Goal: Task Accomplishment & Management: Complete application form

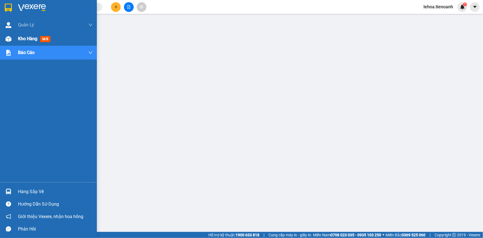
click at [24, 38] on span "Kho hàng" at bounding box center [27, 38] width 19 height 5
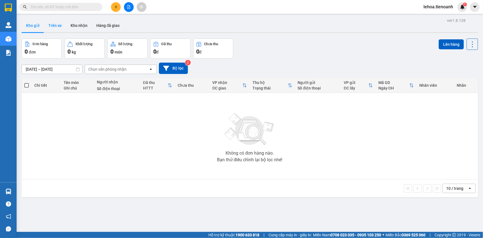
click at [55, 27] on button "Trên xe" at bounding box center [55, 25] width 22 height 13
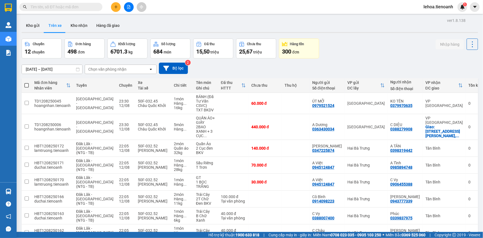
click at [104, 68] on div "Chọn văn phòng nhận" at bounding box center [107, 69] width 38 height 6
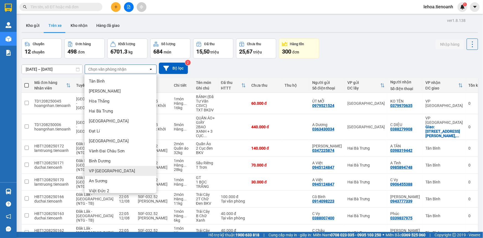
click at [100, 172] on span "VP [GEOGRAPHIC_DATA]" at bounding box center [112, 171] width 46 height 6
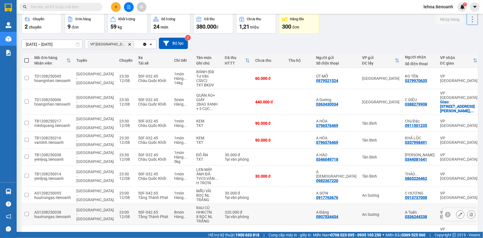
scroll to position [40, 0]
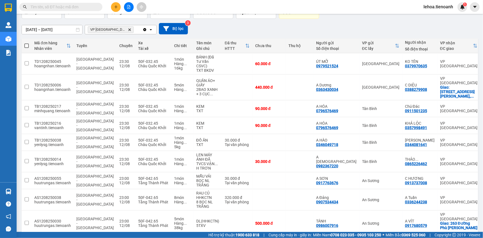
click at [457, 208] on span "100 / trang" at bounding box center [453, 206] width 20 height 6
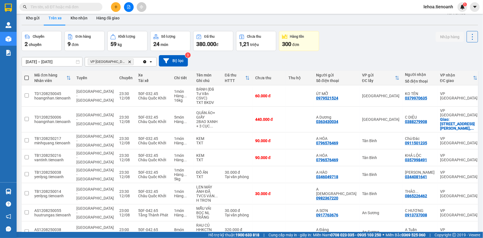
scroll to position [0, 0]
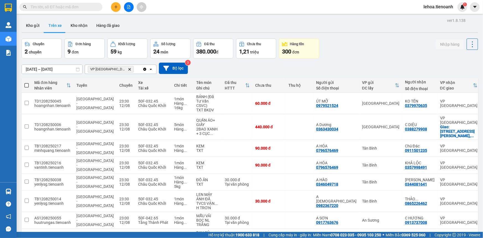
click at [29, 84] on th at bounding box center [27, 85] width 10 height 15
click at [27, 85] on span at bounding box center [26, 85] width 4 height 4
click at [27, 82] on input "checkbox" at bounding box center [27, 82] width 0 height 0
checkbox input "true"
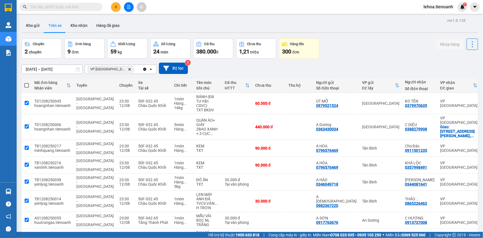
checkbox input "true"
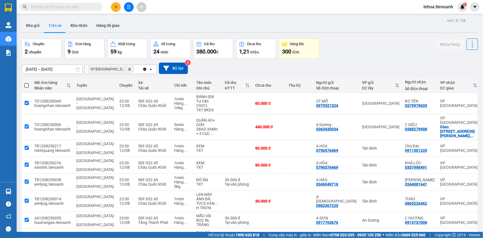
checkbox input "true"
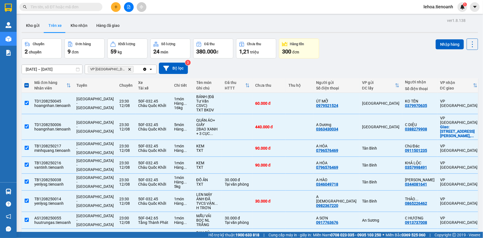
click at [26, 87] on span at bounding box center [26, 85] width 4 height 4
click at [27, 82] on input "checkbox" at bounding box center [27, 82] width 0 height 0
click at [439, 46] on button "Nhập hàng" at bounding box center [450, 44] width 28 height 10
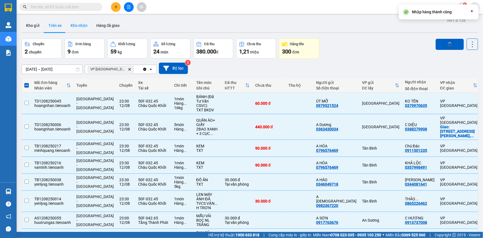
checkbox input "false"
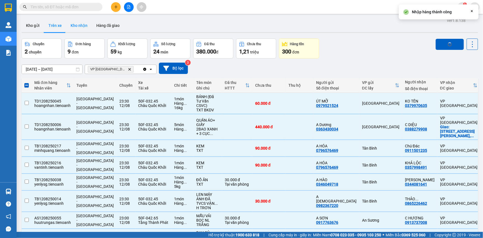
checkbox input "false"
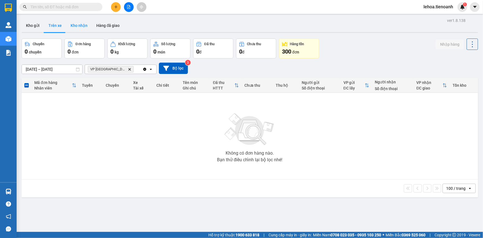
click at [80, 27] on button "Kho nhận" at bounding box center [79, 25] width 26 height 13
type input "30/07/2025 – 13/08/2025"
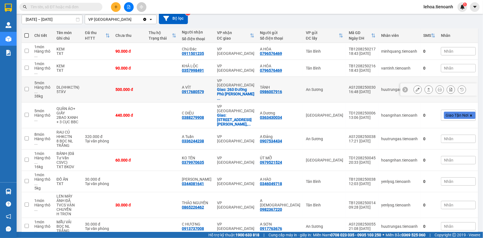
scroll to position [50, 0]
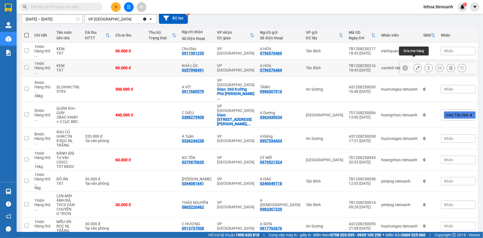
click at [416, 66] on icon at bounding box center [418, 68] width 4 height 4
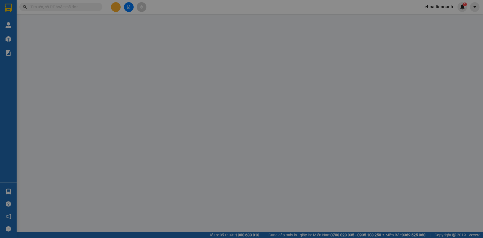
type input "0357998491"
type input "KHẢ LỘC"
type input "0796576469"
type input "A HÓA"
type input "90.000"
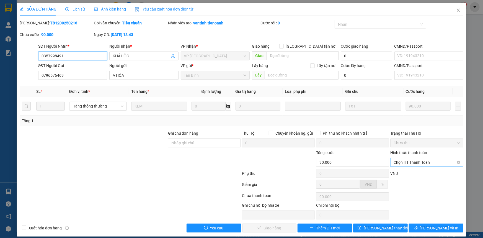
click at [412, 164] on span "Chọn HT Thanh Toán" at bounding box center [426, 162] width 66 height 8
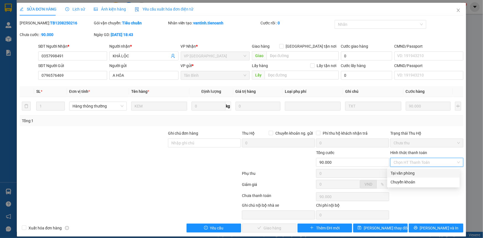
click at [407, 172] on div "Tại văn phòng" at bounding box center [423, 173] width 66 height 6
type input "0"
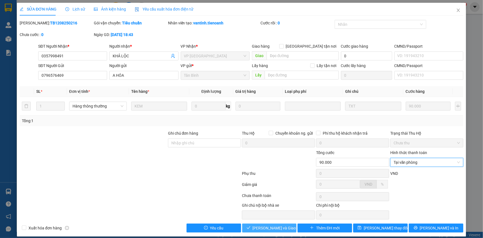
click at [267, 225] on span "Lưu và Giao hàng" at bounding box center [279, 228] width 53 height 6
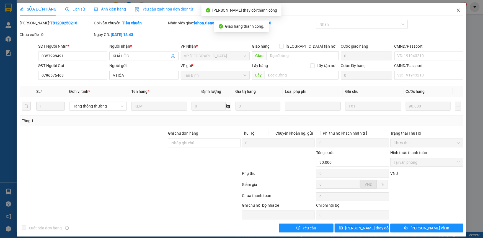
click at [457, 11] on icon "close" at bounding box center [458, 10] width 3 height 3
